Goal: Information Seeking & Learning: Learn about a topic

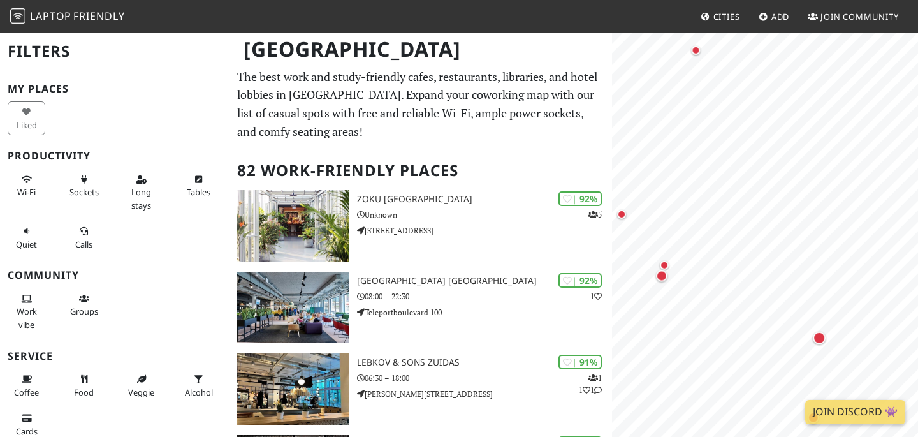
click at [917, 221] on html "Laptop Friendly Cities Add Join Community Amsterdam Filters My Places Liked Pro…" at bounding box center [459, 218] width 918 height 437
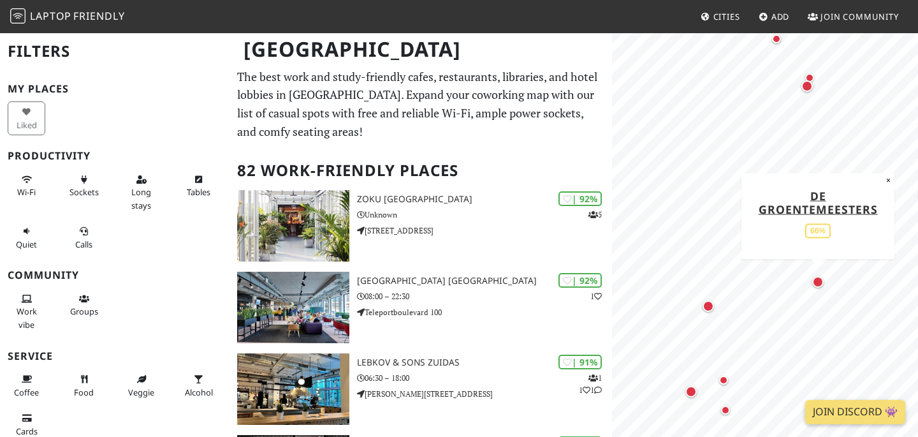
click at [821, 285] on div "Map marker" at bounding box center [817, 281] width 11 height 11
click at [817, 280] on div "Map marker" at bounding box center [817, 281] width 11 height 11
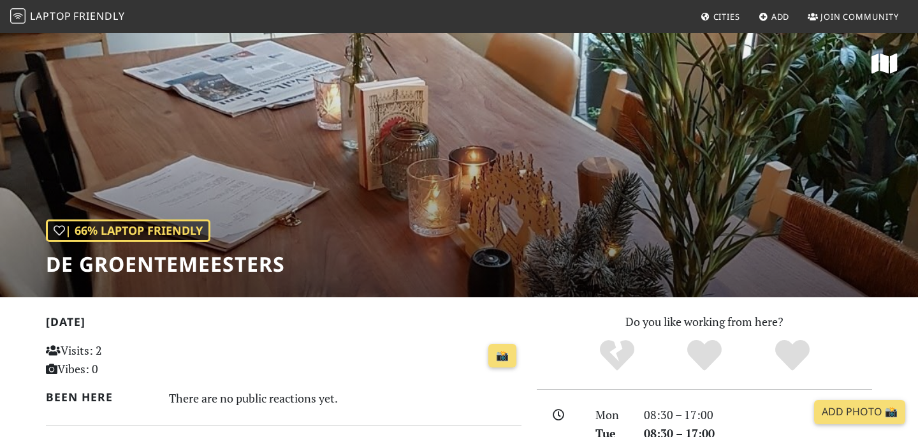
click at [578, 171] on div "| 66% Laptop Friendly De GroenteMeesters" at bounding box center [459, 164] width 918 height 265
click at [730, 15] on span "Cities" at bounding box center [726, 16] width 27 height 11
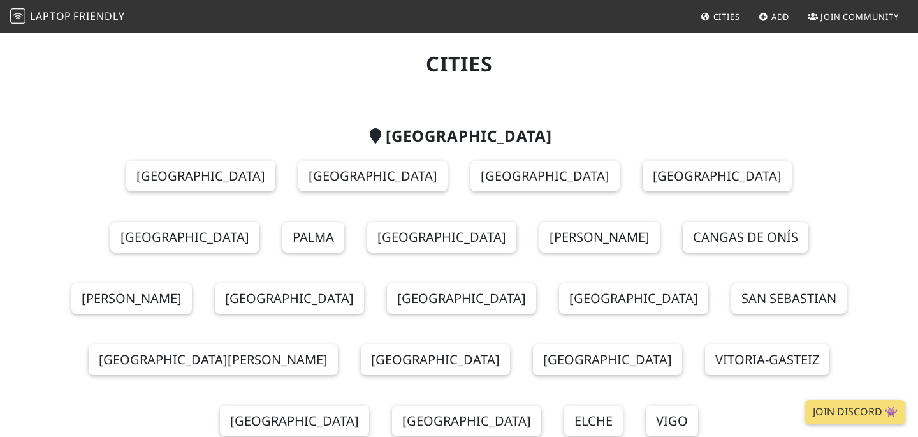
scroll to position [32, 0]
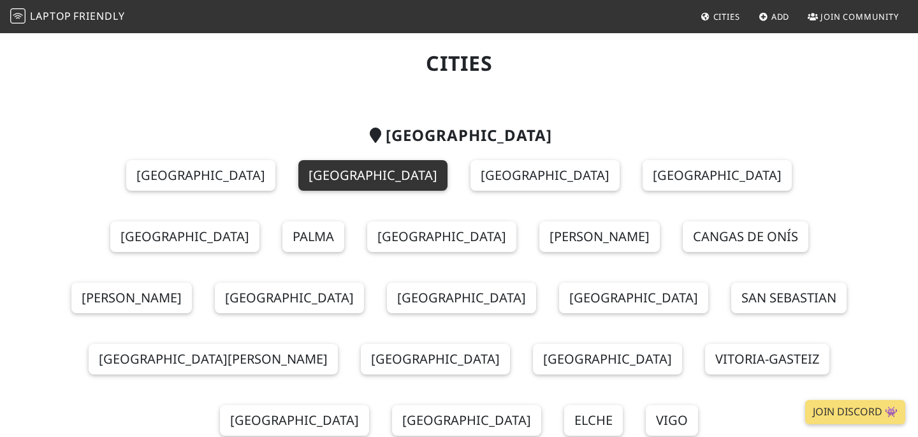
click at [298, 173] on link "[GEOGRAPHIC_DATA]" at bounding box center [372, 175] width 149 height 31
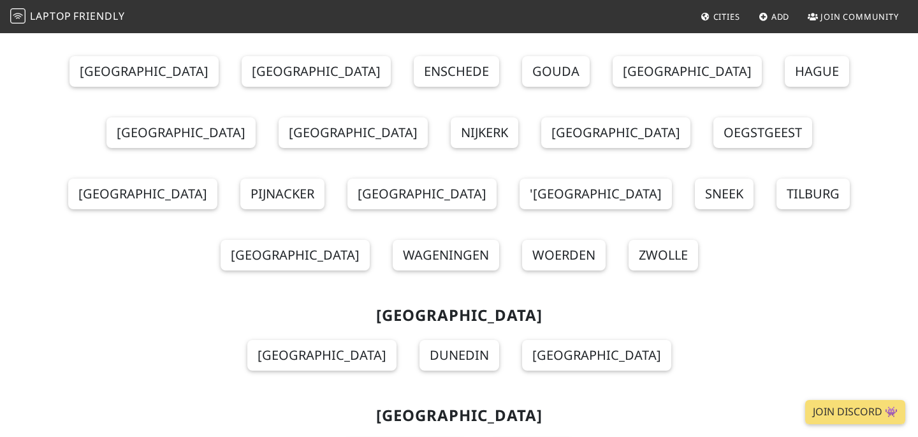
scroll to position [10349, 0]
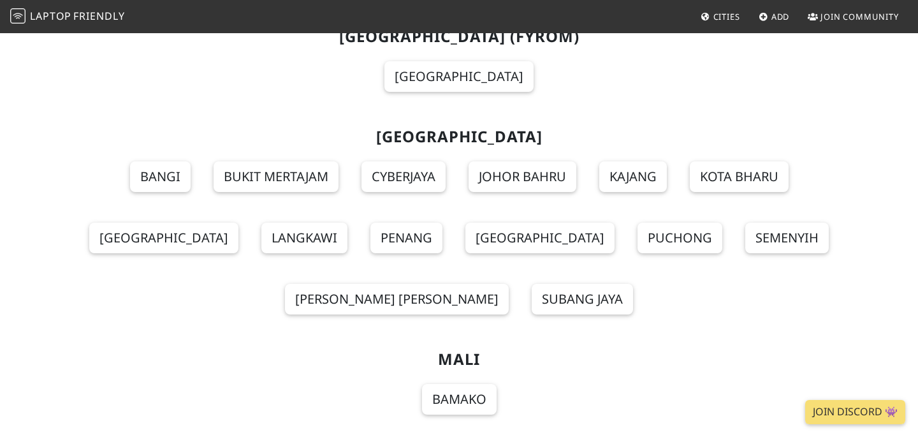
scroll to position [8937, 0]
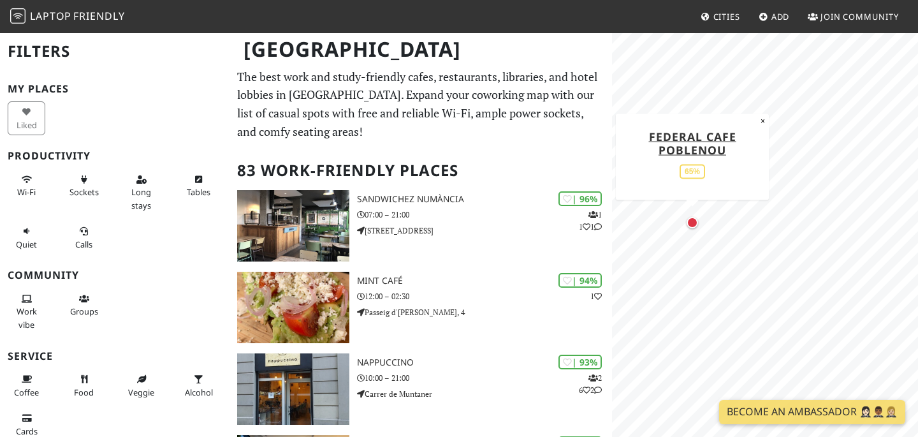
click at [692, 223] on div "Map marker" at bounding box center [692, 222] width 11 height 11
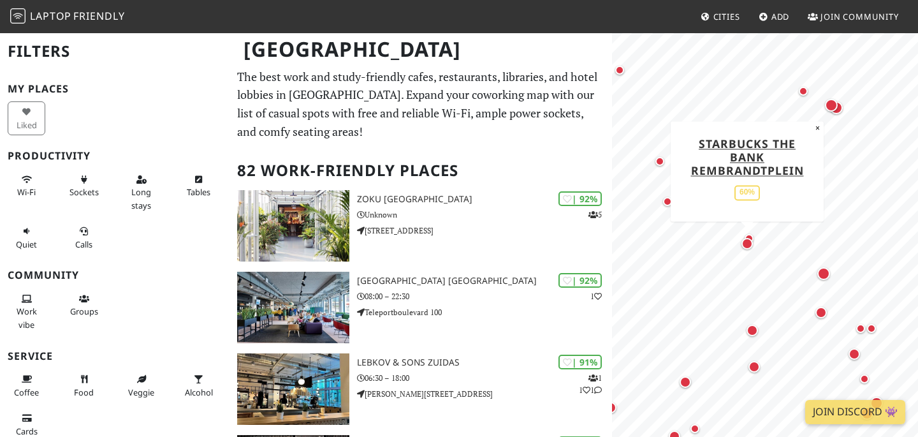
click at [747, 243] on div "Map marker" at bounding box center [746, 243] width 11 height 11
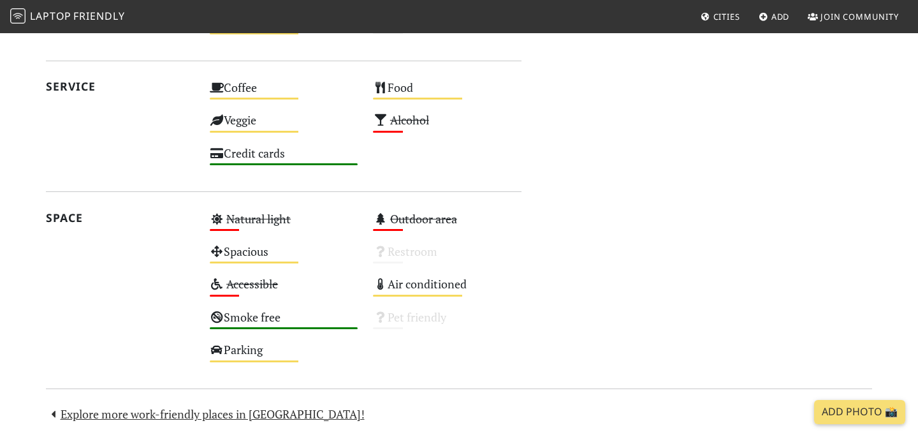
scroll to position [791, 0]
